Goal: Task Accomplishment & Management: Use online tool/utility

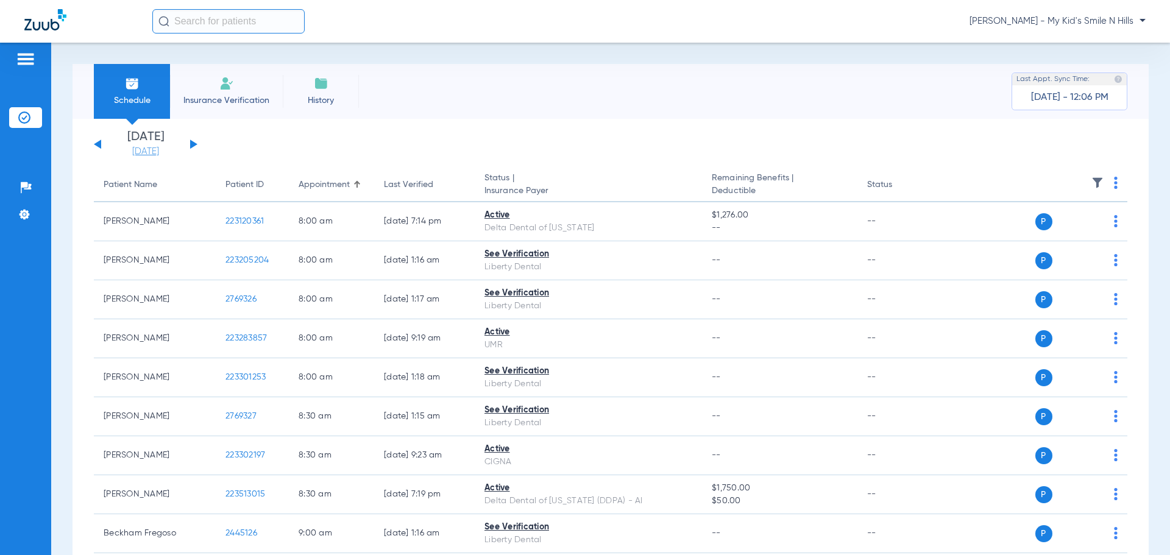
click at [161, 156] on link "[DATE]" at bounding box center [145, 152] width 73 height 12
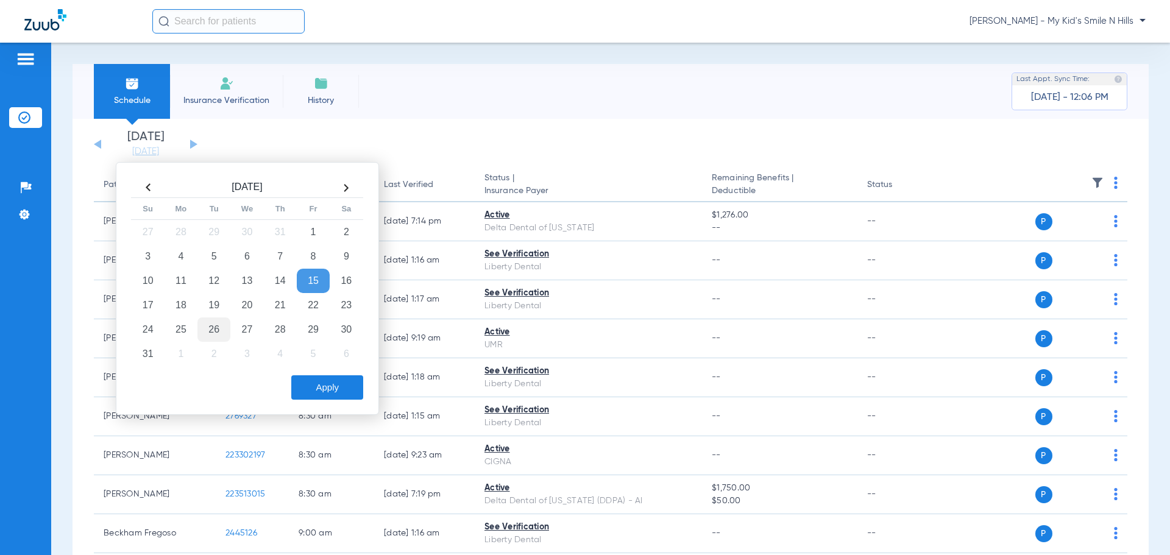
click at [221, 328] on td "26" at bounding box center [213, 329] width 33 height 24
click at [312, 392] on button "Apply" at bounding box center [327, 387] width 72 height 24
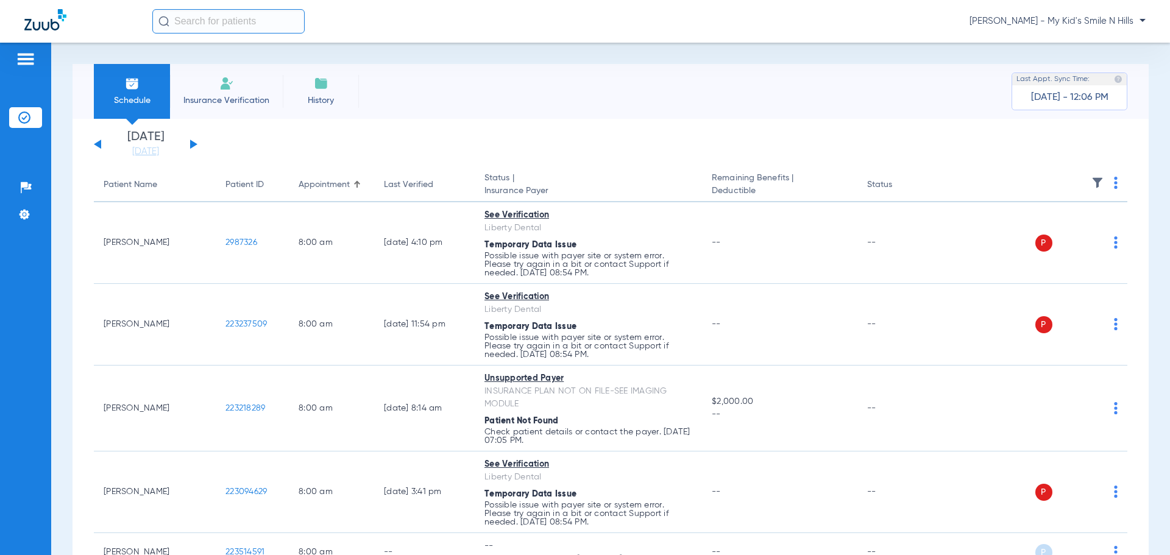
click at [1114, 188] on img at bounding box center [1116, 183] width 4 height 12
click at [1053, 229] on span "Verify All" at bounding box center [1060, 231] width 76 height 9
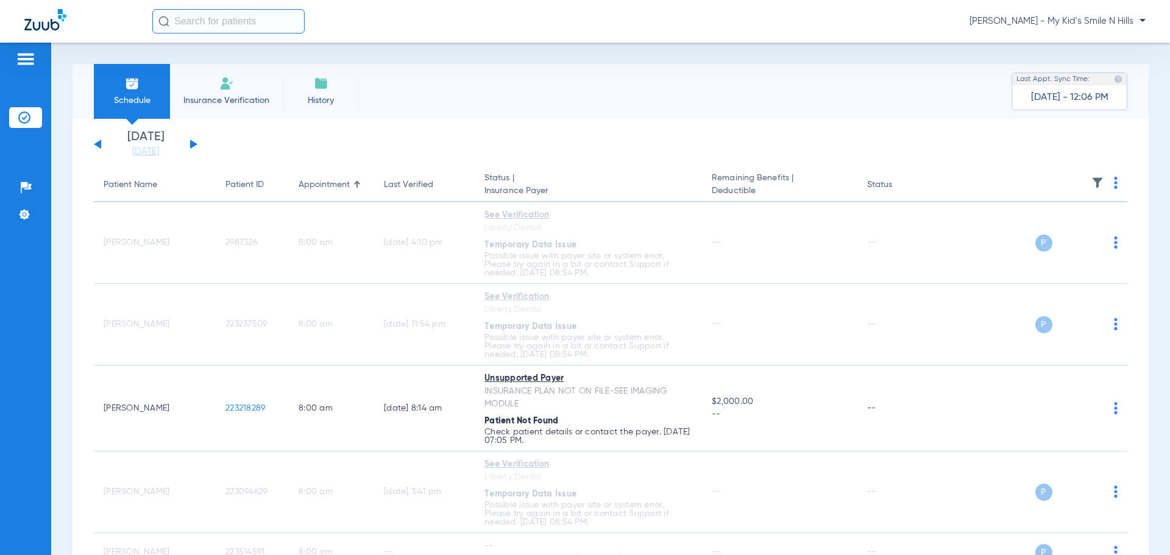
click at [191, 141] on button at bounding box center [193, 144] width 7 height 9
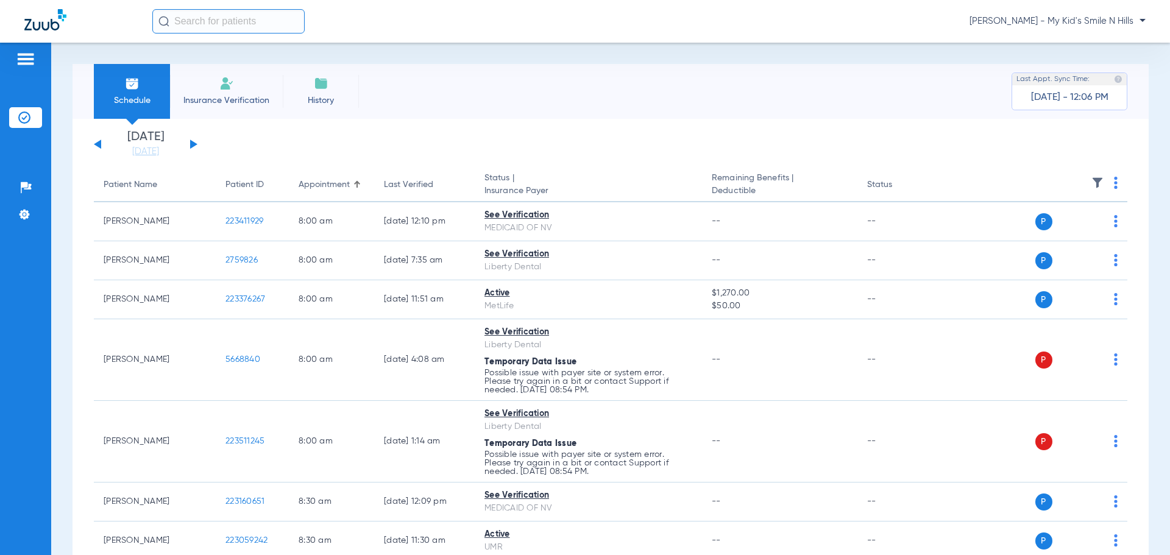
click at [1114, 191] on app-actions at bounding box center [1116, 185] width 4 height 16
click at [1114, 186] on img at bounding box center [1116, 183] width 4 height 12
click at [1048, 228] on span "Verify All" at bounding box center [1060, 231] width 76 height 9
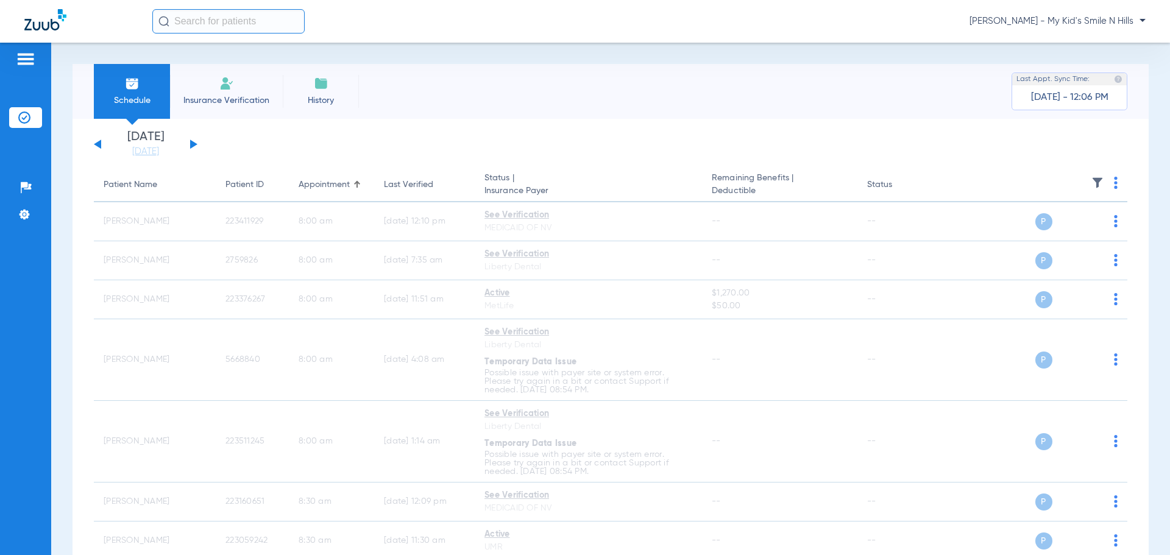
click at [193, 142] on button at bounding box center [193, 144] width 7 height 9
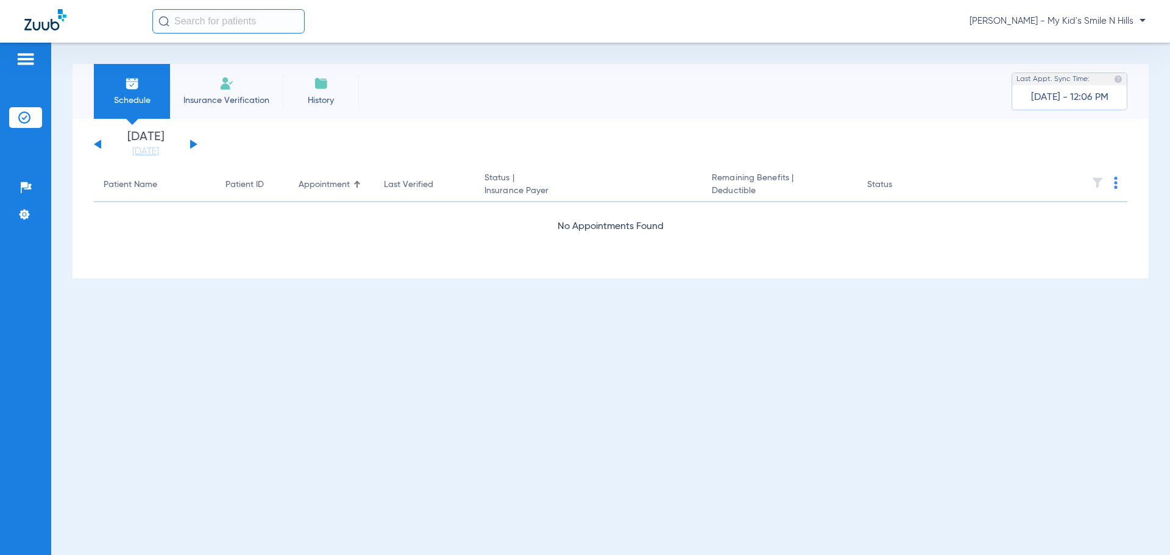
click at [191, 143] on button at bounding box center [193, 144] width 7 height 9
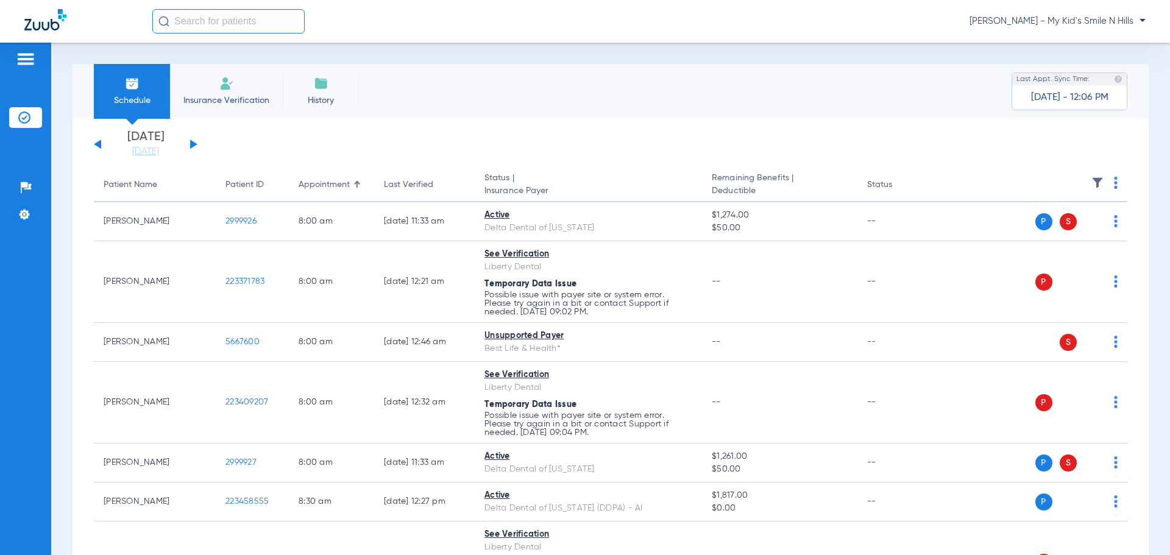
click at [1109, 184] on th at bounding box center [1034, 185] width 188 height 34
click at [1114, 183] on img at bounding box center [1116, 183] width 4 height 12
click at [1048, 233] on span "Verify All" at bounding box center [1060, 231] width 76 height 9
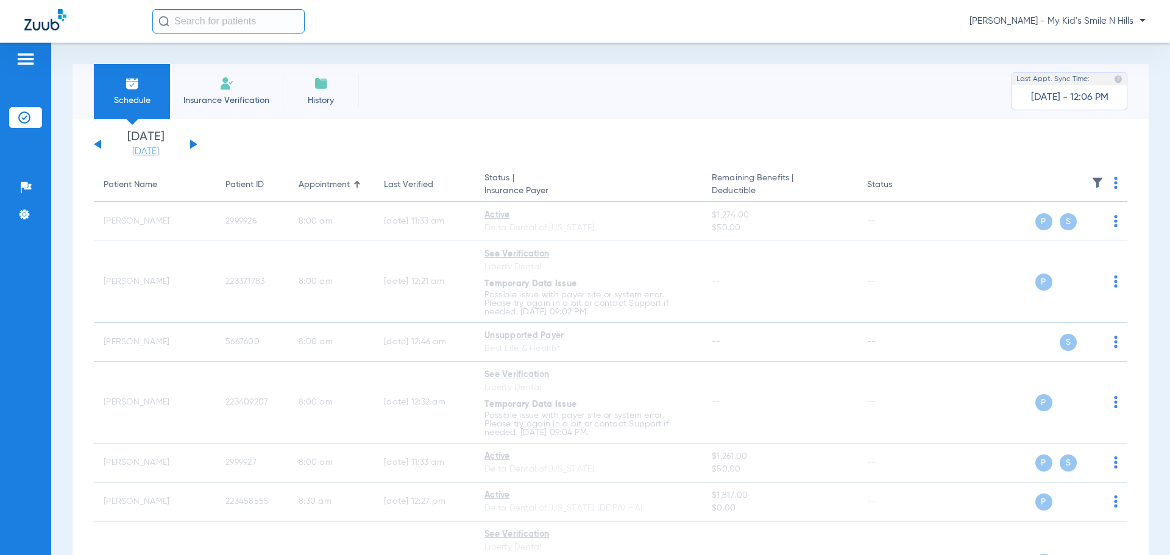
click at [160, 149] on link "[DATE]" at bounding box center [145, 152] width 73 height 12
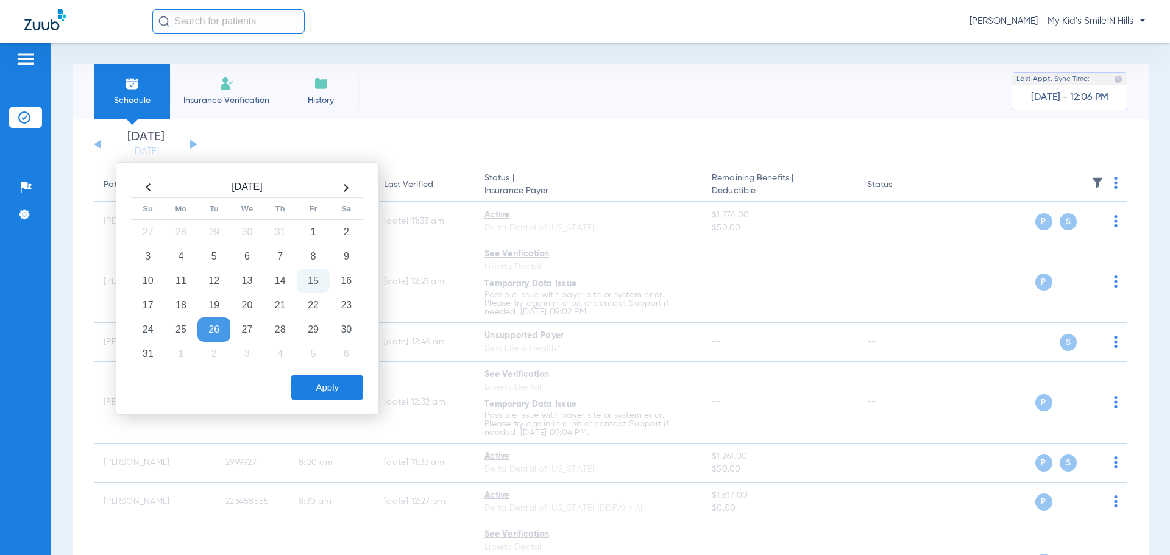
click at [308, 136] on app-single-date-navigator "[DATE] [DATE] [DATE] [DATE] [DATE] [DATE] [DATE] [DATE] [DATE] [DATE] [DATE] [D…" at bounding box center [610, 144] width 1033 height 27
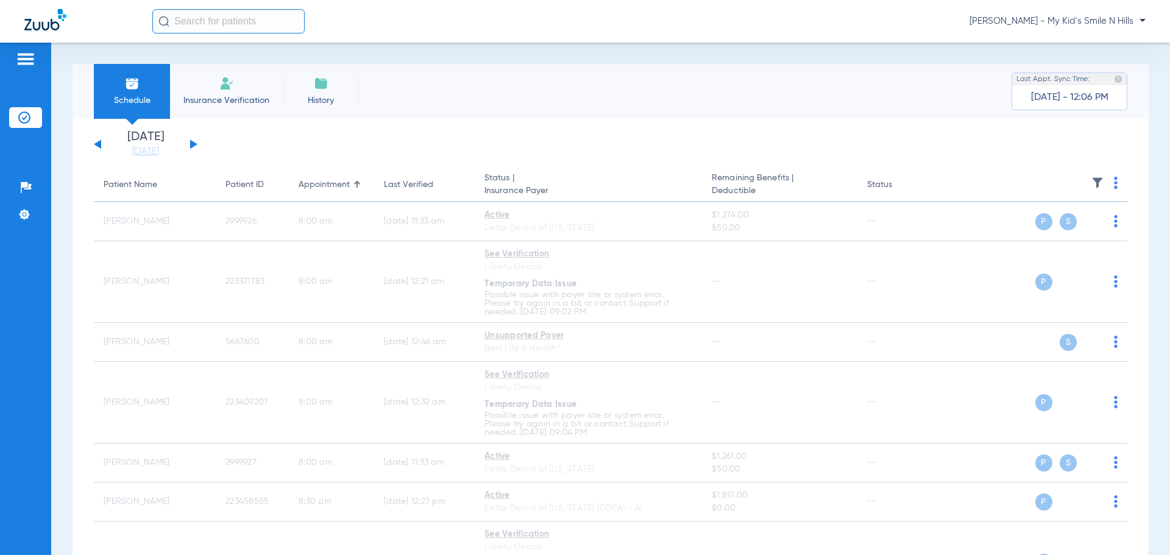
click at [1124, 23] on span "[PERSON_NAME] - My Kid's Smile N Hills" at bounding box center [1057, 21] width 176 height 12
click at [1102, 49] on button "Account Selection" at bounding box center [1100, 43] width 88 height 24
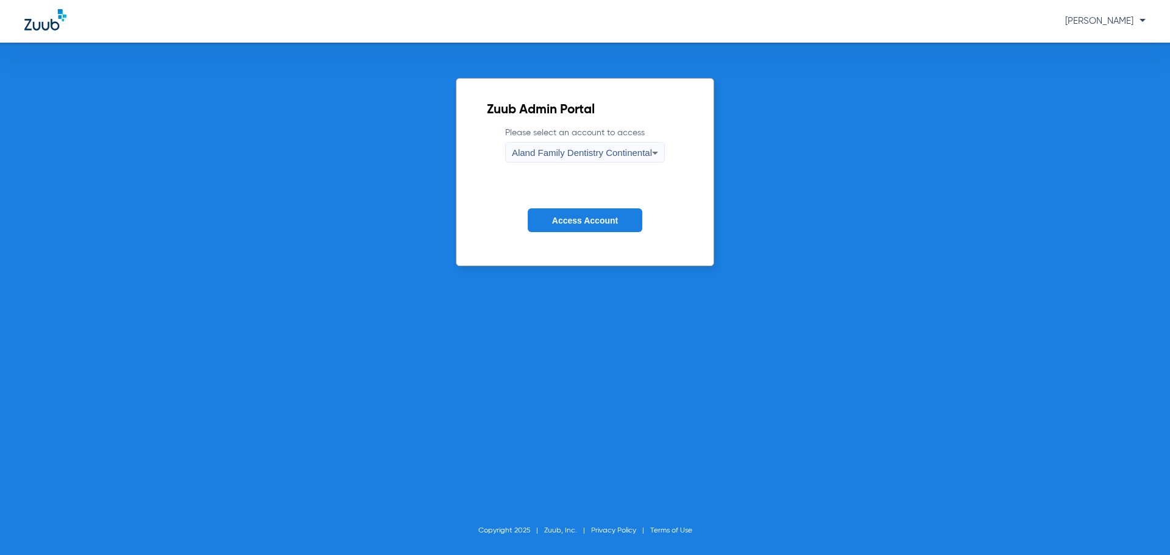
click at [594, 150] on span "Aland Family Dentistry Continental" at bounding box center [582, 152] width 140 height 10
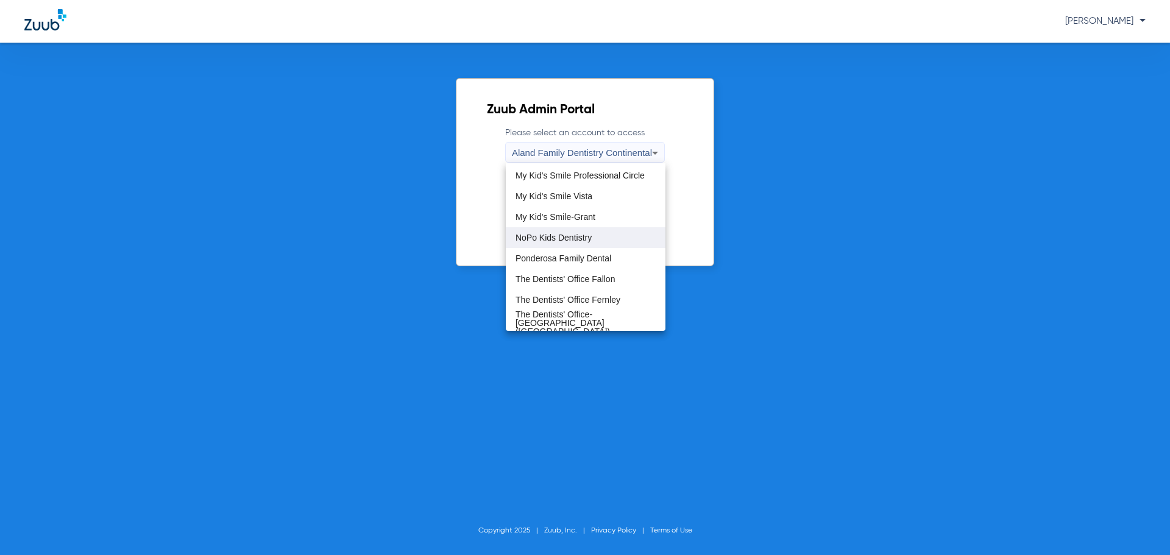
scroll to position [289, 0]
click at [597, 257] on mat-option "My Kid's Smile Vista" at bounding box center [586, 257] width 160 height 21
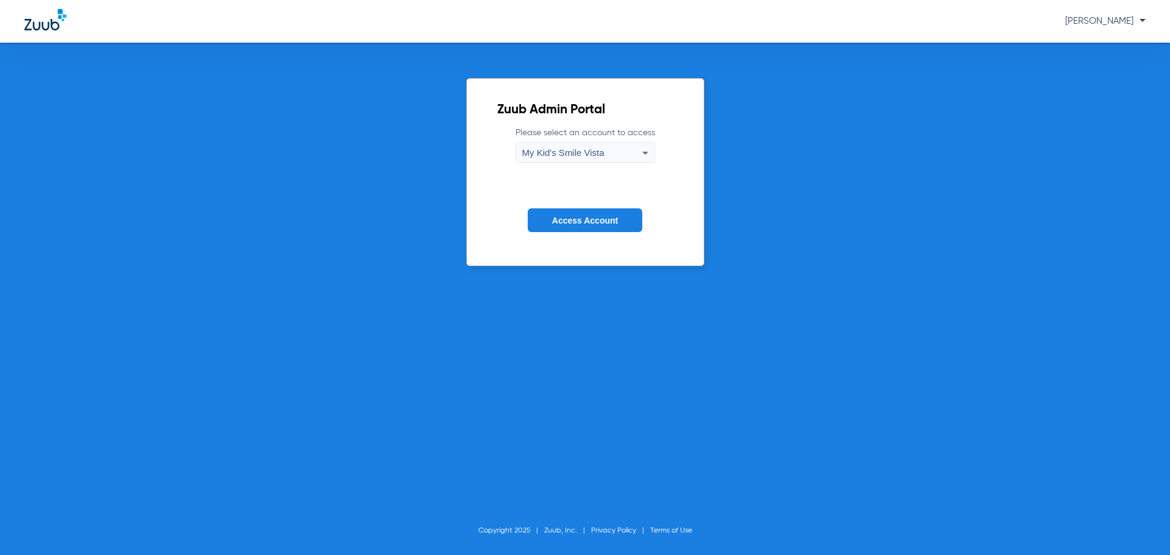
click at [594, 223] on span "Access Account" at bounding box center [585, 221] width 66 height 10
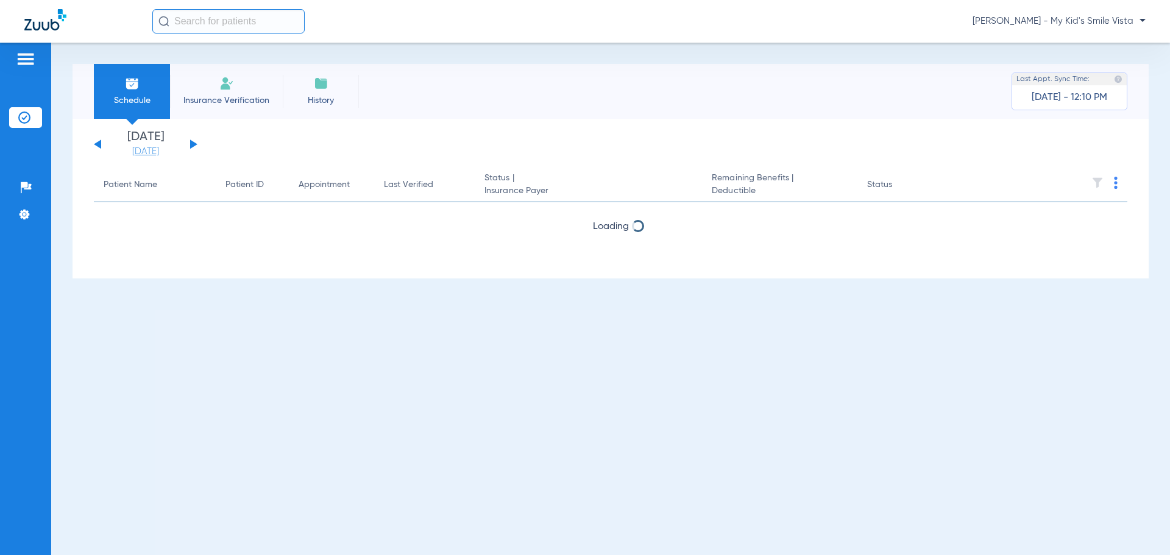
click at [166, 148] on link "[DATE]" at bounding box center [145, 152] width 73 height 12
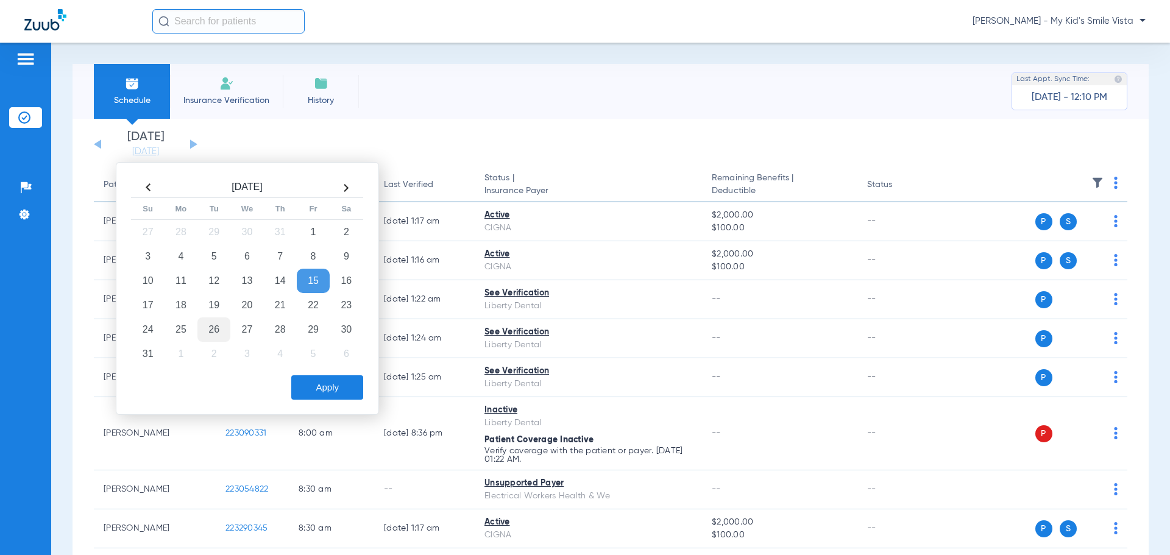
click at [218, 332] on td "26" at bounding box center [213, 329] width 33 height 24
click at [309, 383] on button "Apply" at bounding box center [327, 387] width 72 height 24
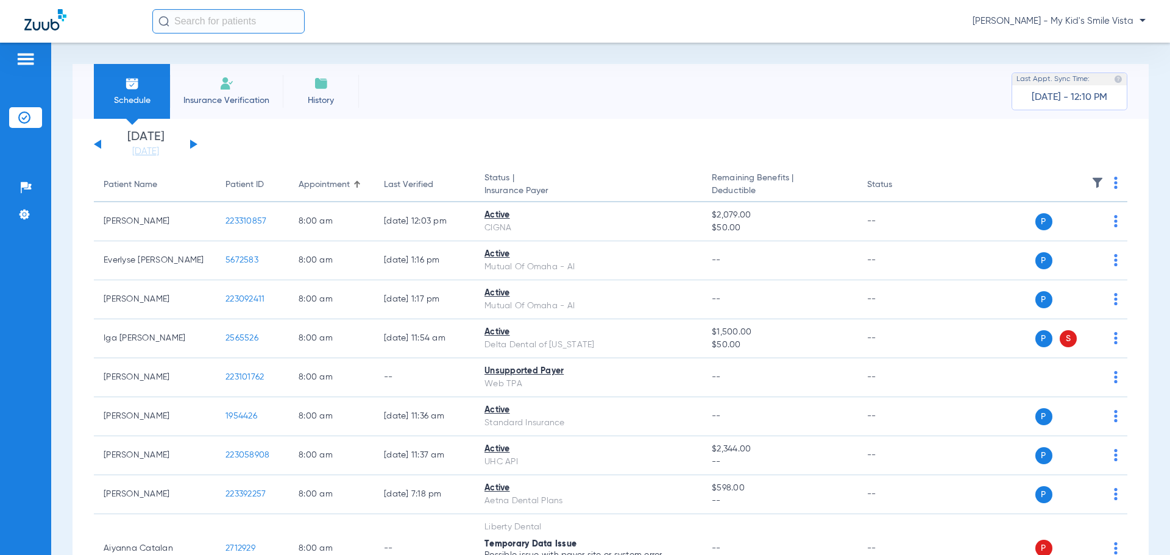
click at [1103, 180] on th at bounding box center [1034, 185] width 188 height 34
click at [1114, 185] on img at bounding box center [1116, 183] width 4 height 12
click at [1043, 233] on span "Verify All" at bounding box center [1060, 231] width 76 height 9
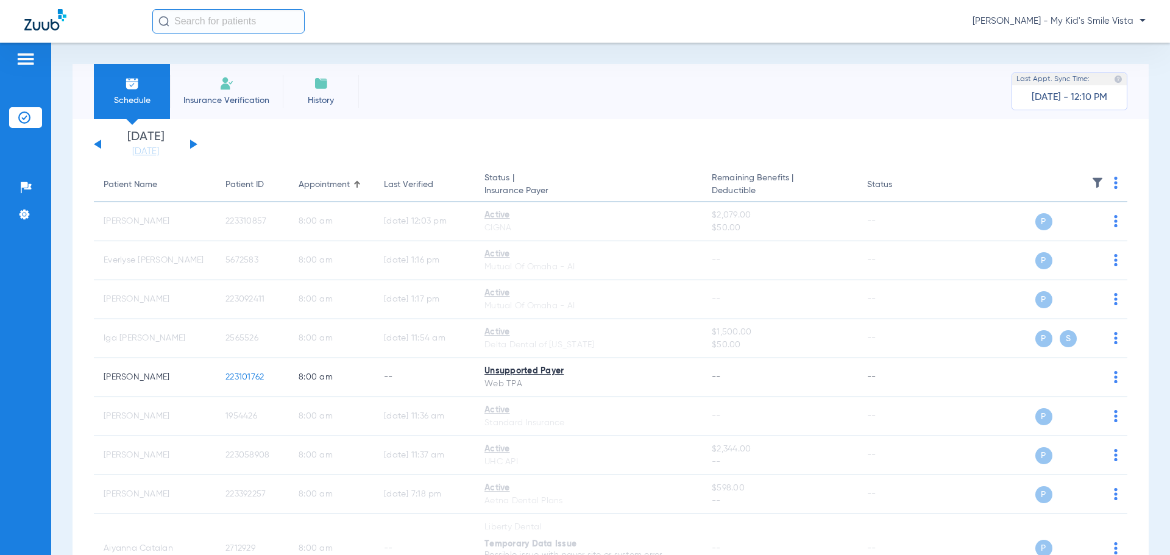
click at [193, 141] on div "[DATE] [DATE] [DATE] [DATE] [DATE] [DATE] [DATE] [DATE] [DATE] [DATE] [DATE] [D…" at bounding box center [146, 144] width 104 height 27
click at [191, 143] on button at bounding box center [193, 144] width 7 height 9
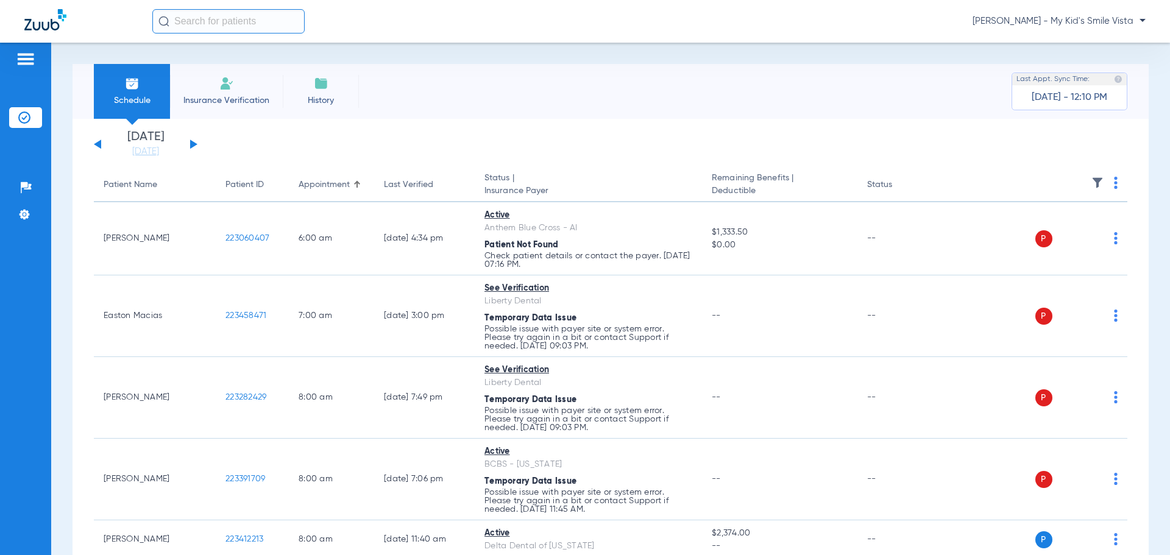
click at [1114, 186] on img at bounding box center [1116, 183] width 4 height 12
click at [1052, 227] on span "Verify All" at bounding box center [1060, 231] width 76 height 9
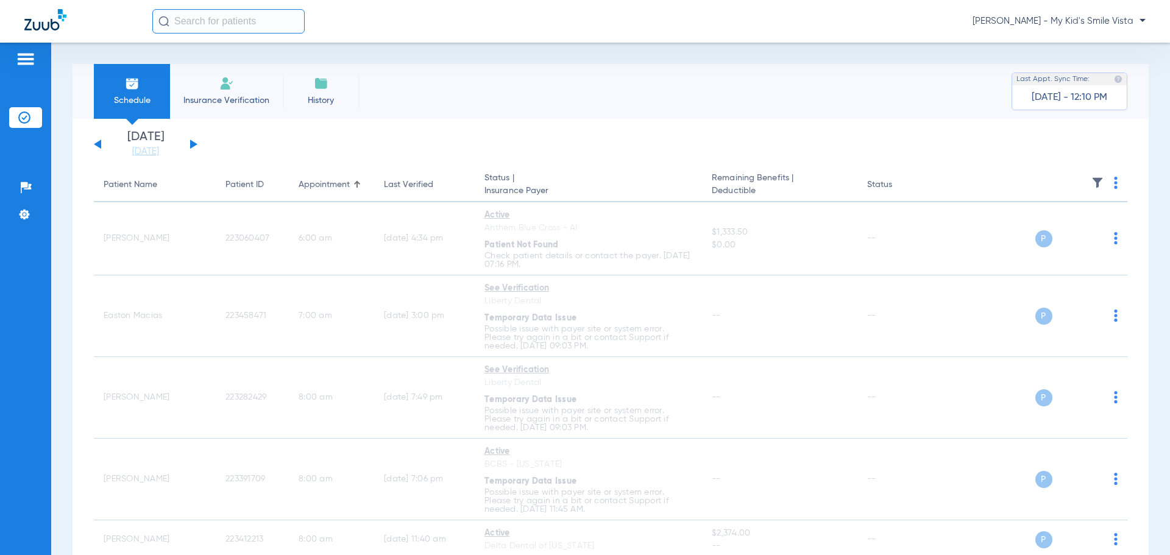
click at [193, 142] on button at bounding box center [193, 144] width 7 height 9
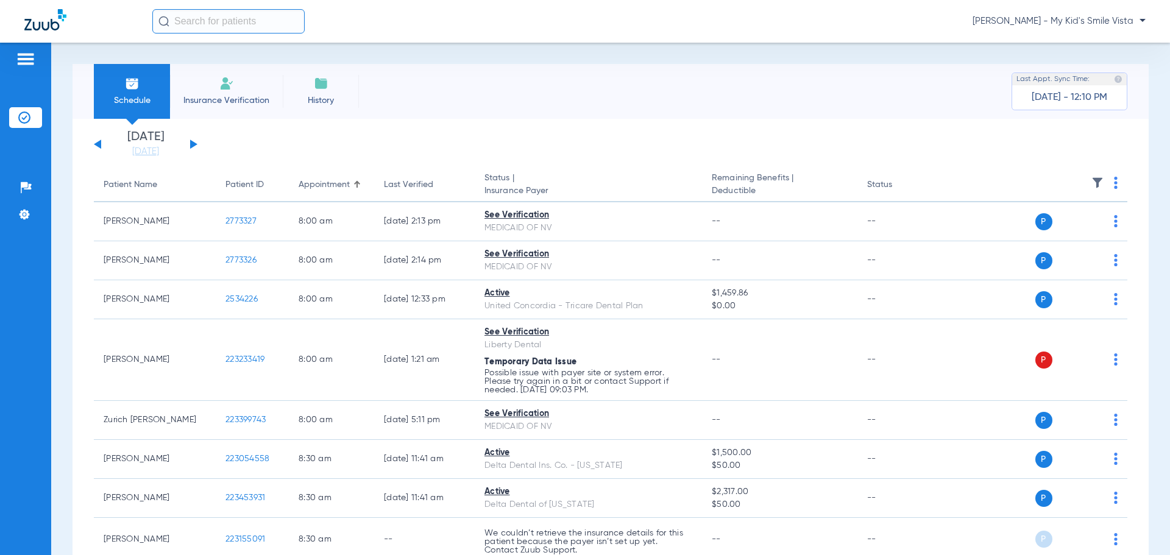
click at [1103, 184] on th at bounding box center [1034, 185] width 188 height 34
click at [1114, 184] on img at bounding box center [1116, 183] width 4 height 12
click at [1069, 224] on button "Verify All" at bounding box center [1060, 231] width 96 height 24
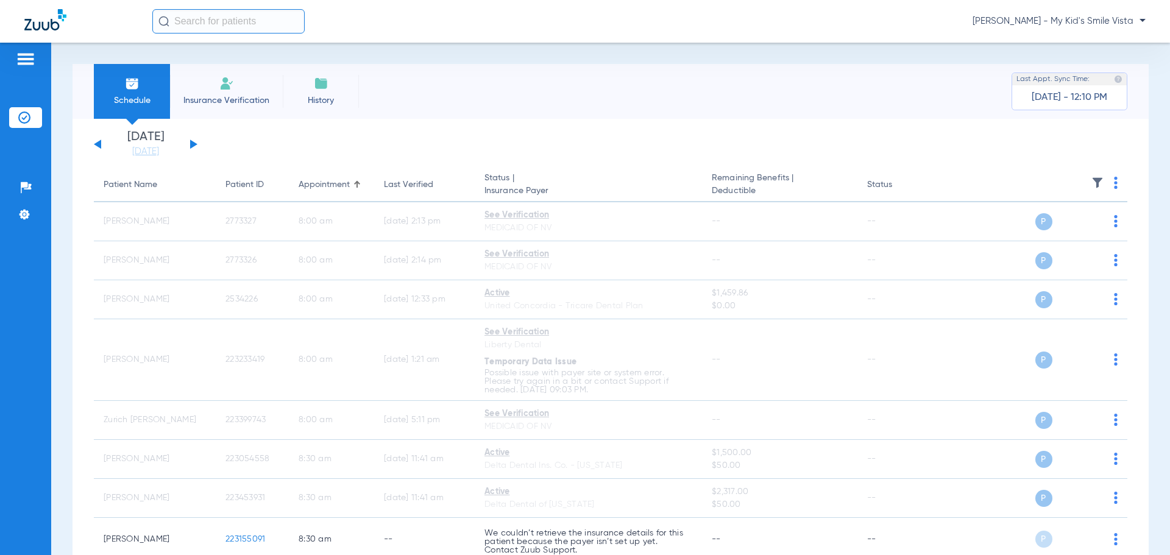
click at [193, 143] on button at bounding box center [193, 144] width 7 height 9
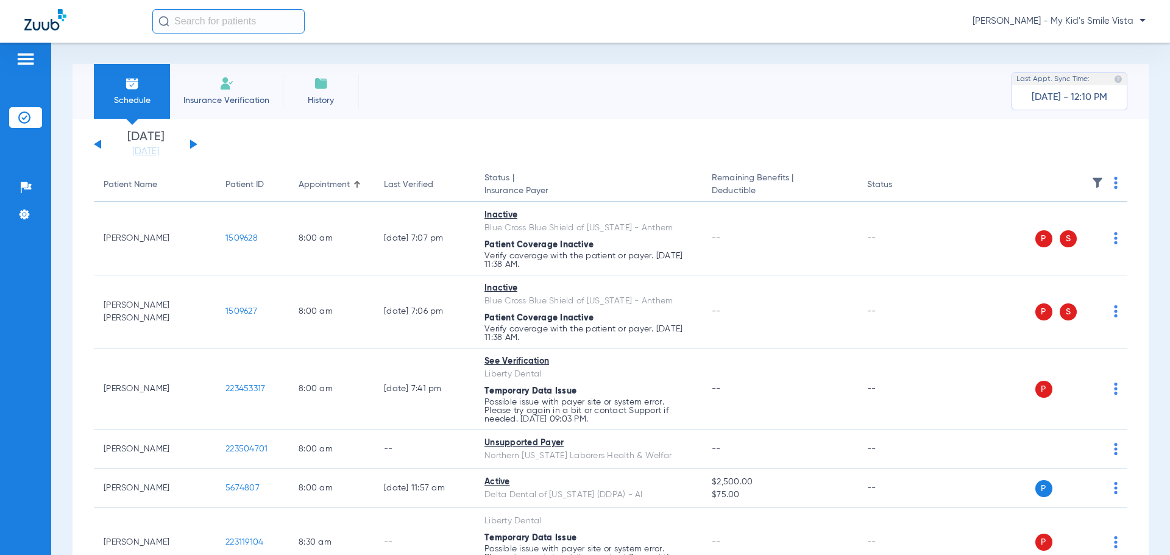
click at [1109, 186] on th at bounding box center [1034, 185] width 188 height 34
click at [1114, 186] on img at bounding box center [1116, 183] width 4 height 12
click at [1057, 226] on button "Verify All" at bounding box center [1060, 231] width 96 height 24
